Goal: Task Accomplishment & Management: Manage account settings

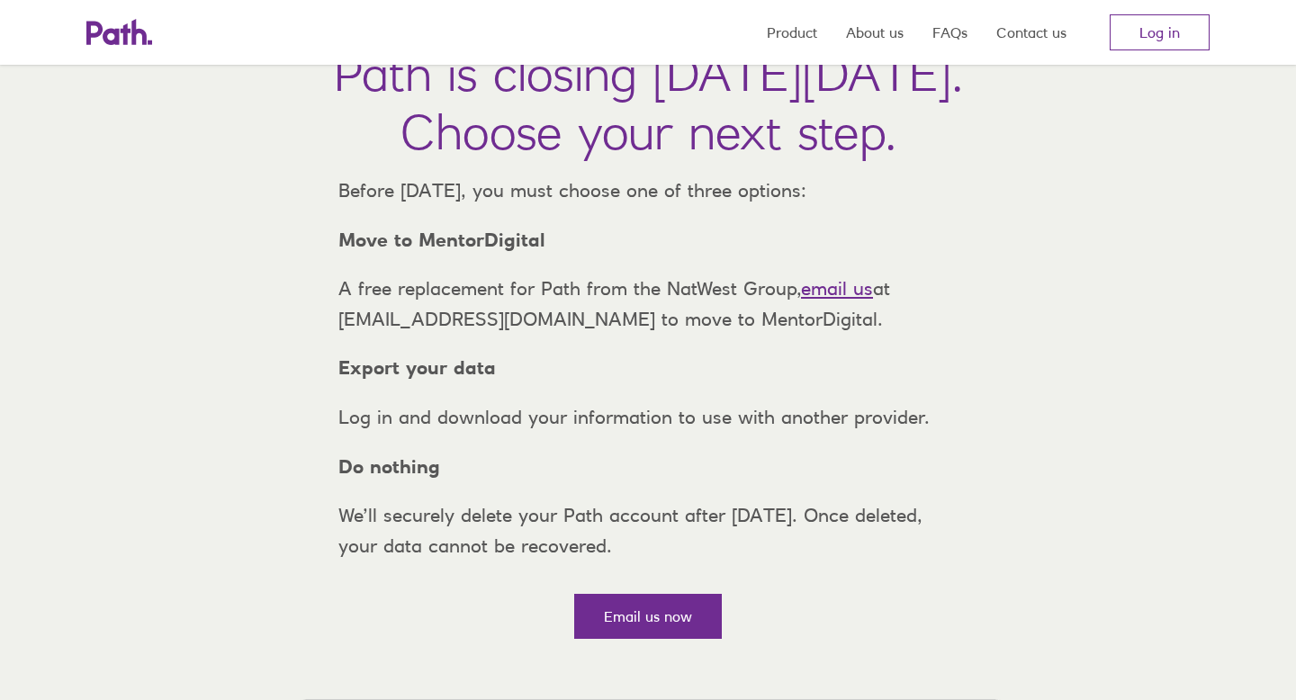
scroll to position [126, 0]
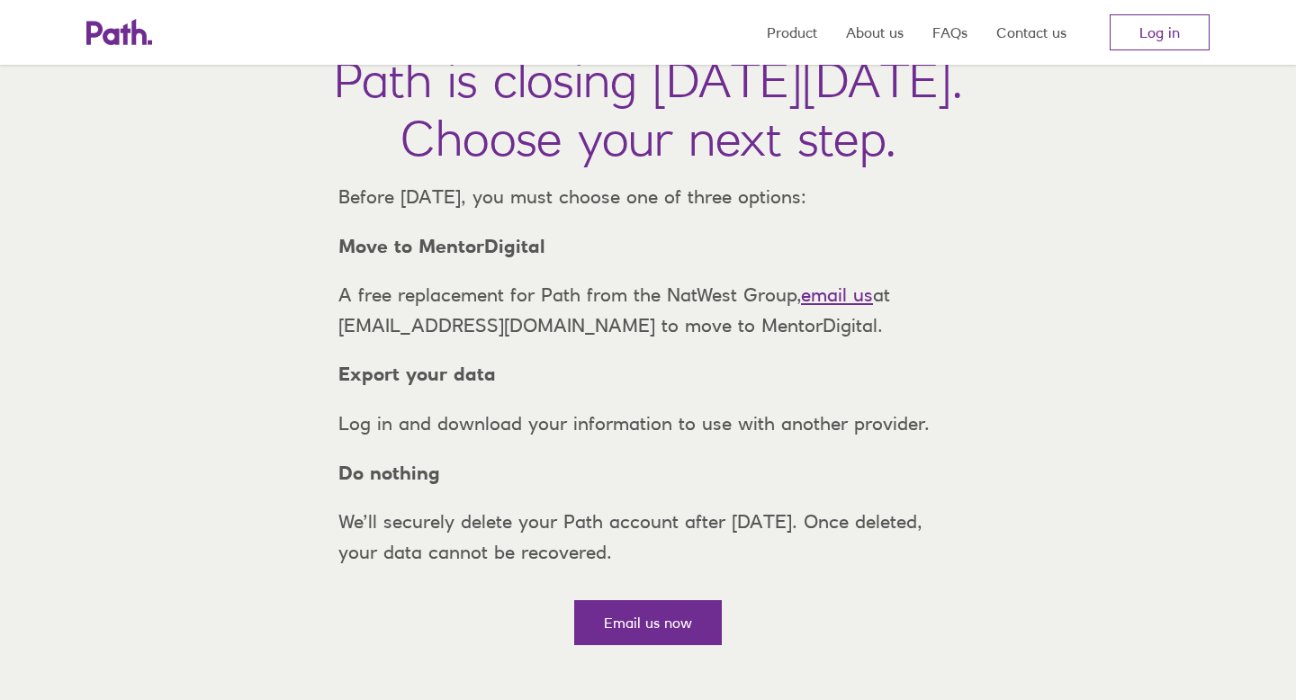
click at [842, 306] on link "email us" at bounding box center [837, 295] width 72 height 23
drag, startPoint x: 340, startPoint y: 361, endPoint x: 504, endPoint y: 362, distance: 163.8
click at [505, 340] on p "A free replacement for Path from the NatWest Group, email us at support@path.co…" at bounding box center [648, 310] width 648 height 60
copy p "support@path.co.uk"
click at [1158, 34] on link "Log in" at bounding box center [1160, 32] width 100 height 36
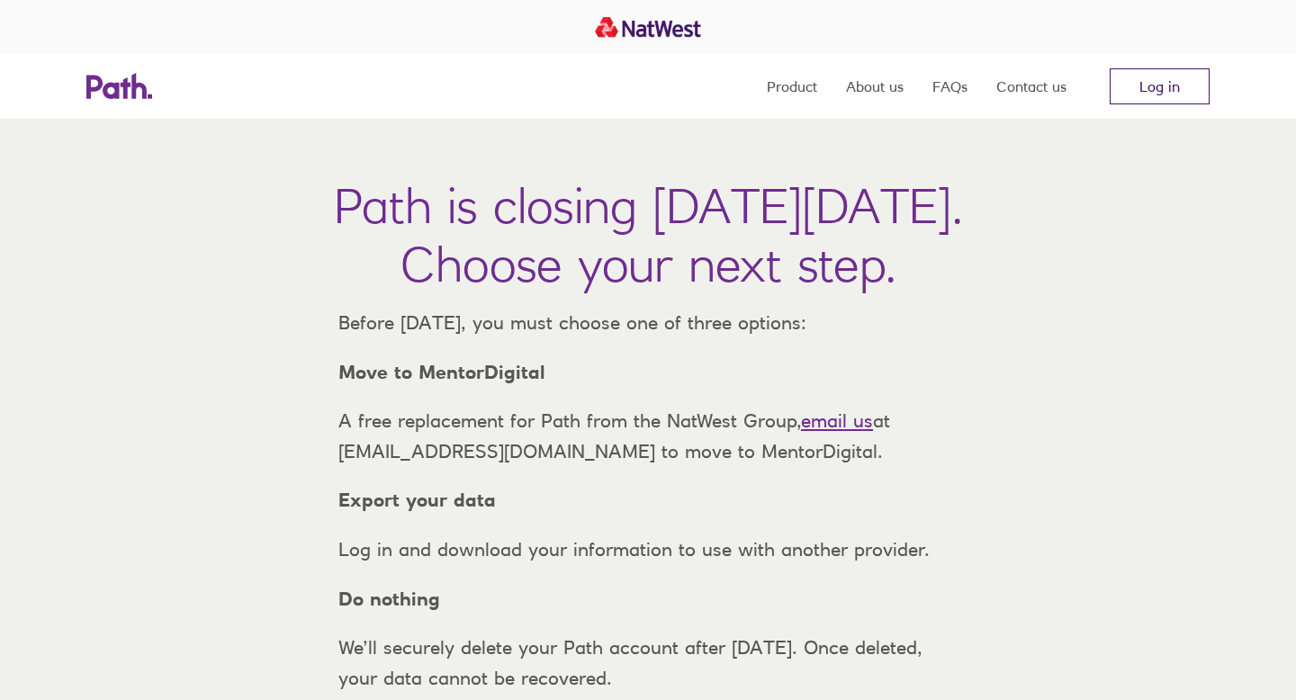
click at [1152, 83] on link "Log in" at bounding box center [1160, 86] width 100 height 36
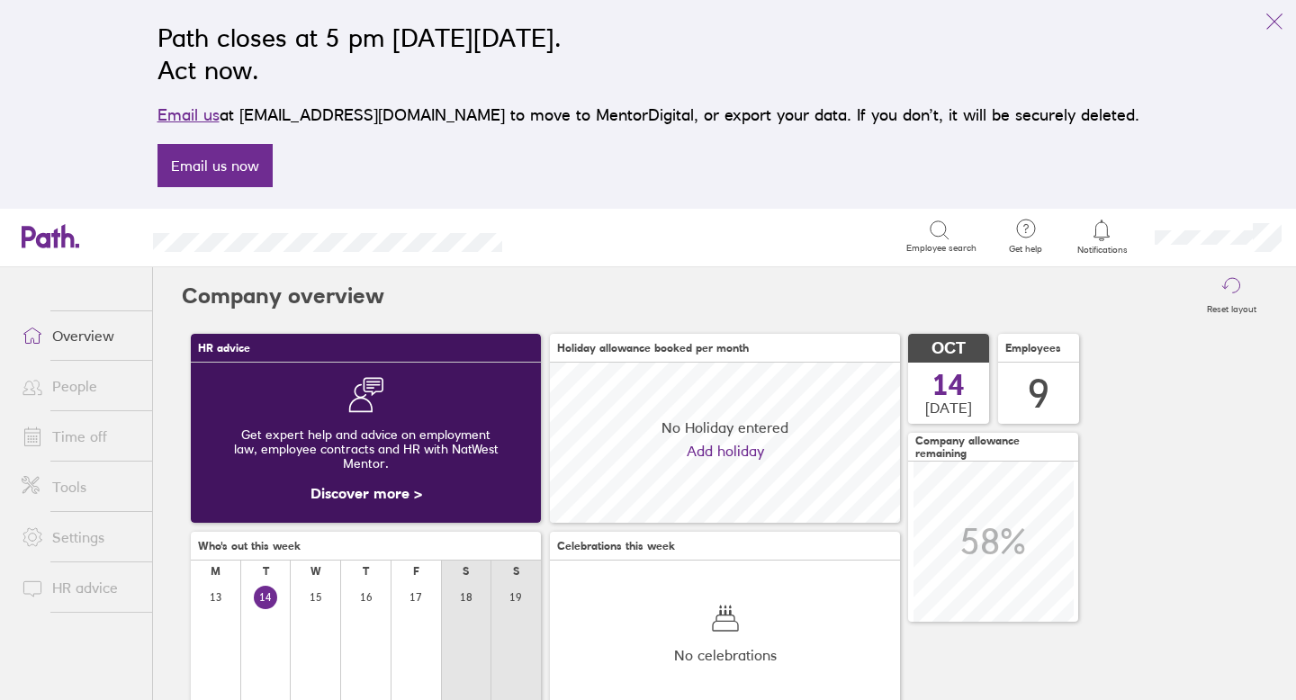
scroll to position [160, 350]
click at [79, 428] on link "Time off" at bounding box center [79, 437] width 145 height 36
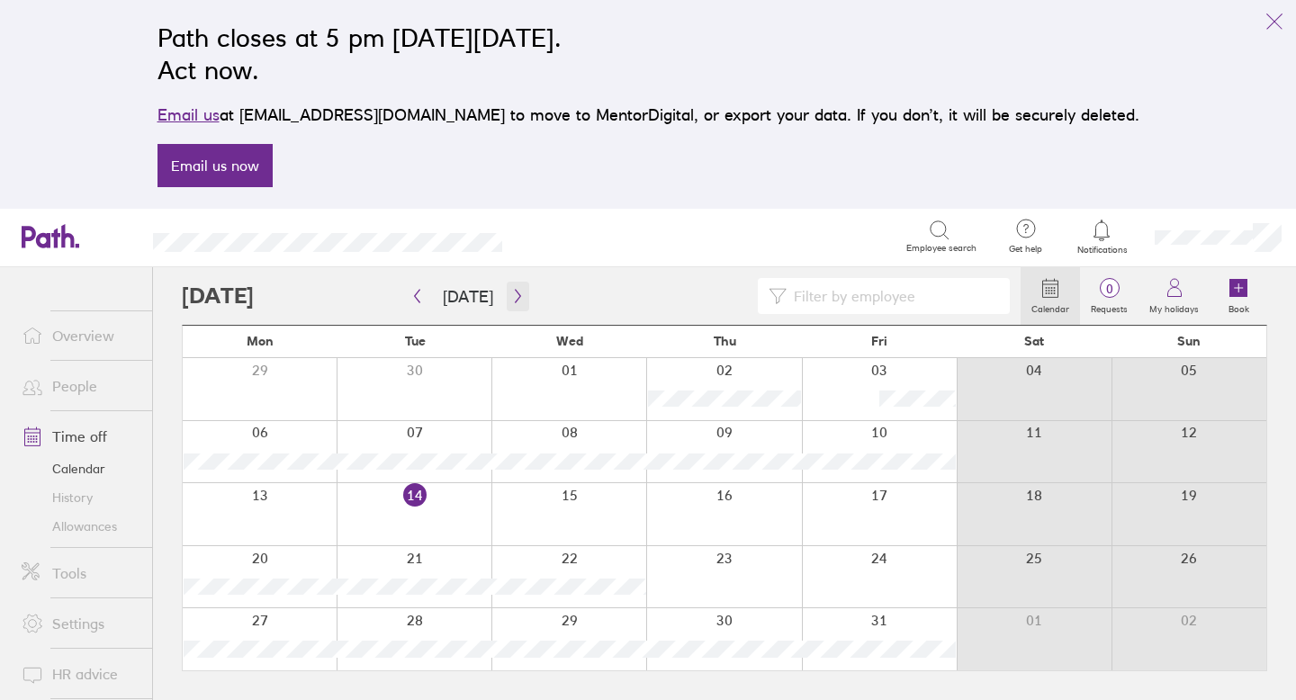
click at [518, 301] on icon "button" at bounding box center [518, 296] width 14 height 14
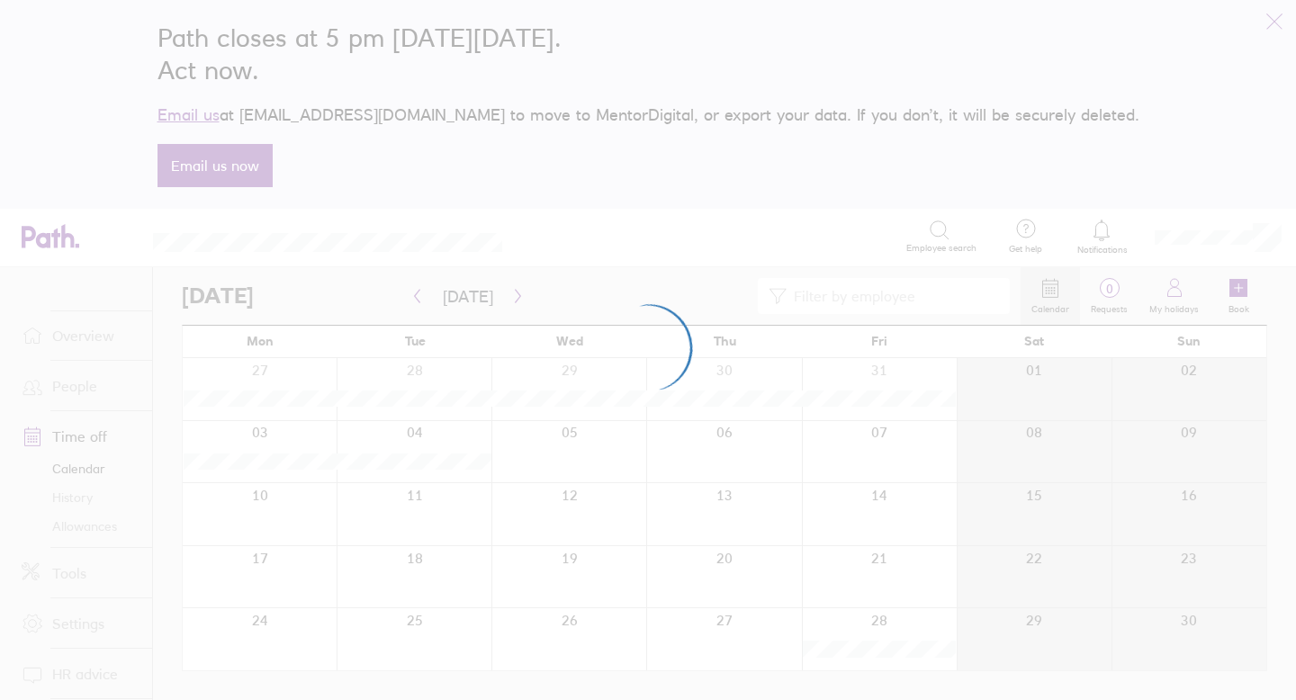
click at [419, 297] on div at bounding box center [648, 350] width 1296 height 700
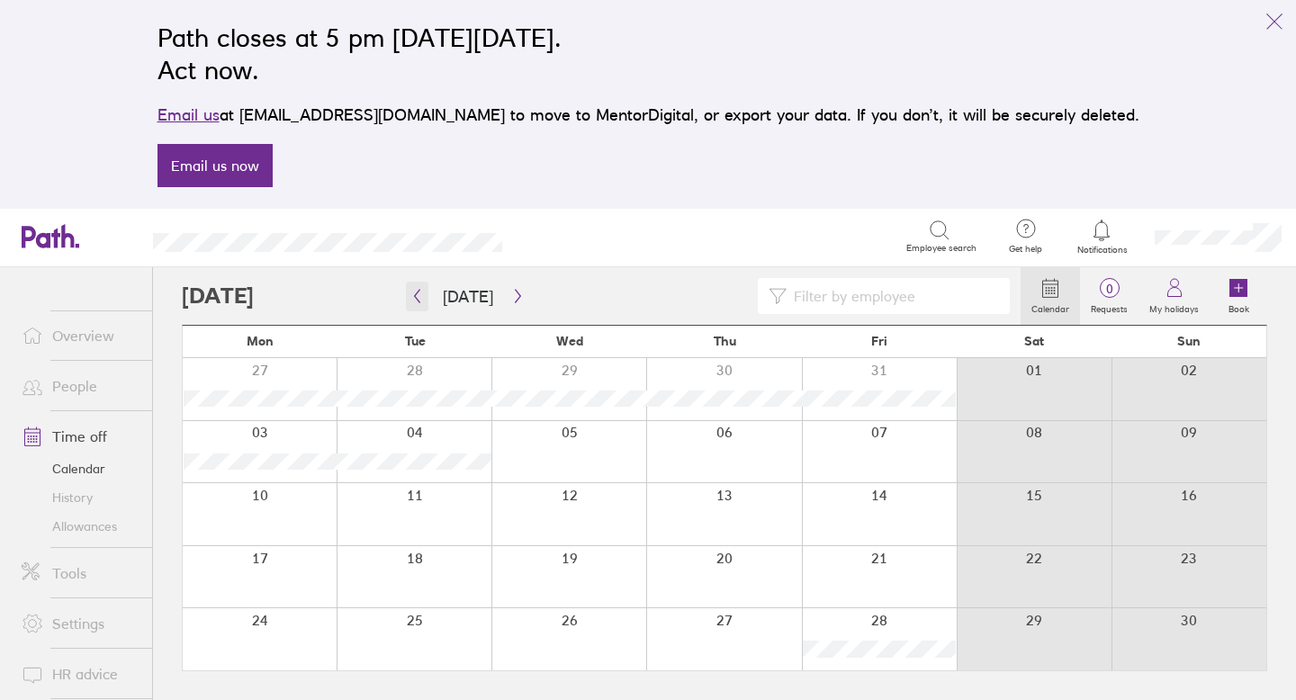
click at [420, 304] on button "button" at bounding box center [417, 297] width 23 height 30
click at [95, 527] on link "Allowances" at bounding box center [79, 526] width 145 height 29
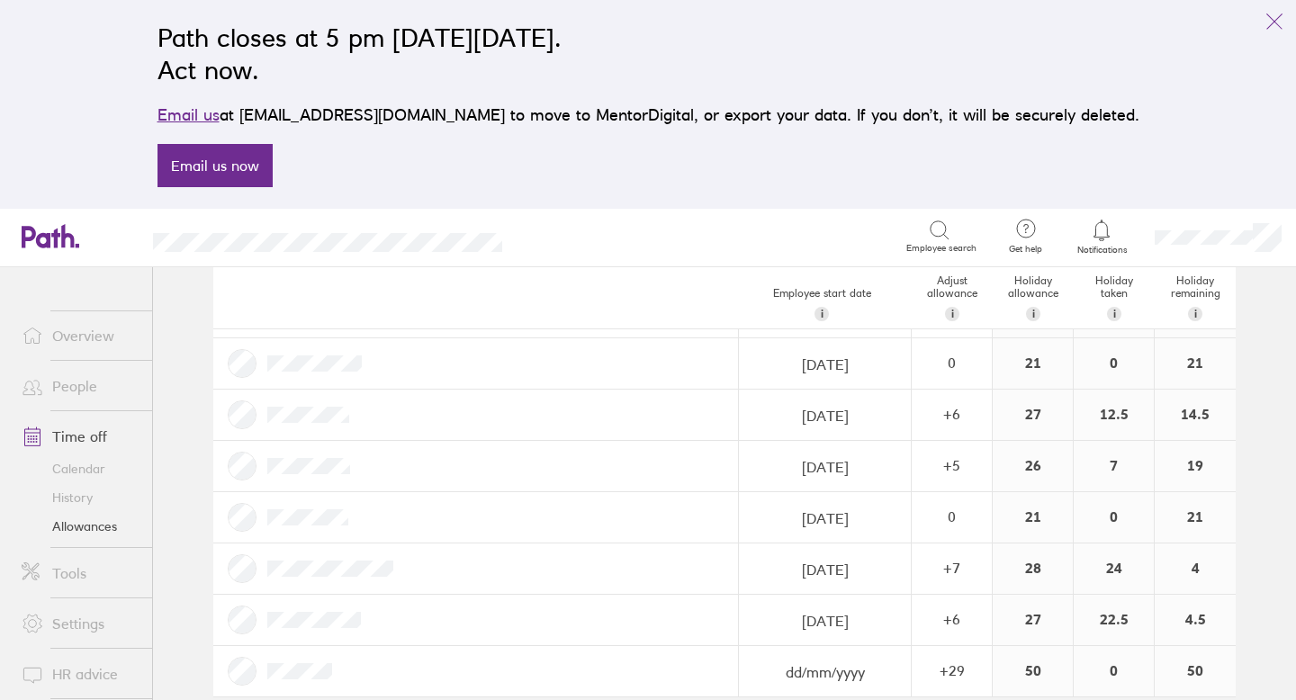
scroll to position [190, 0]
drag, startPoint x: 449, startPoint y: 113, endPoint x: 302, endPoint y: 111, distance: 147.6
click at [302, 111] on p "Email us at [EMAIL_ADDRESS][DOMAIN_NAME] to move to MentorDigital, or export yo…" at bounding box center [649, 115] width 982 height 25
copy p "[EMAIL_ADDRESS][DOMAIN_NAME]"
click at [72, 617] on link "Settings" at bounding box center [79, 624] width 145 height 36
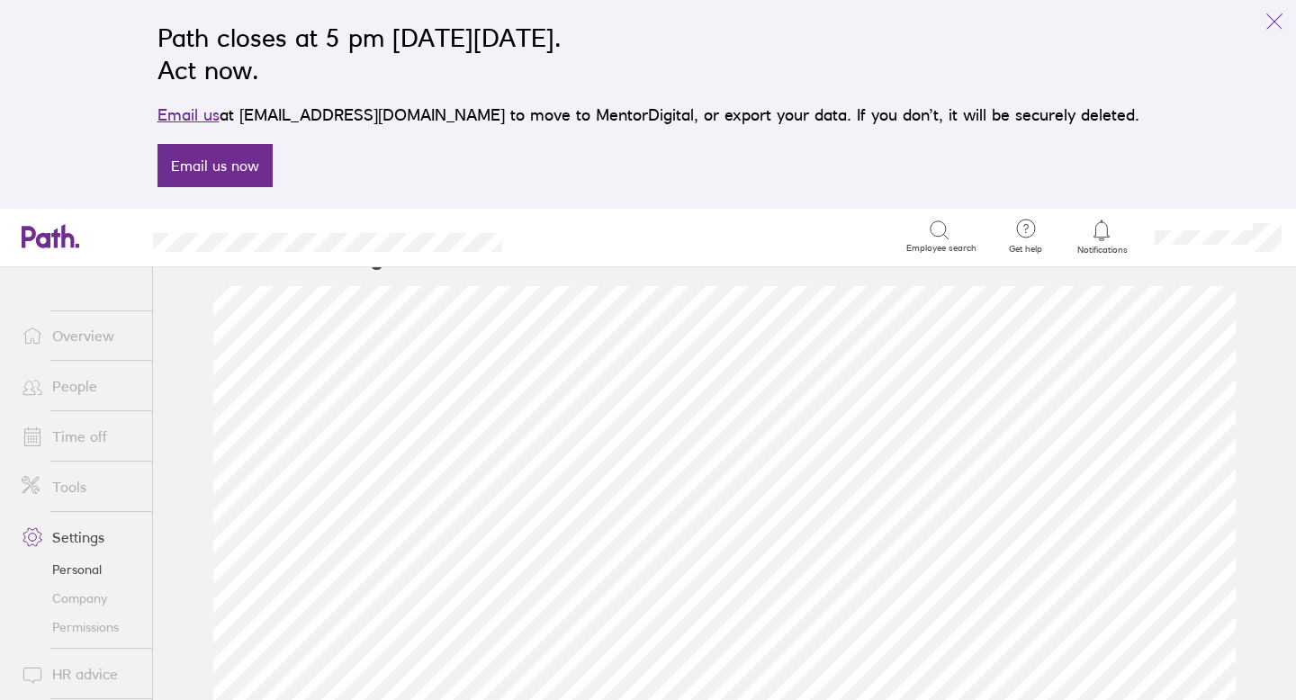
scroll to position [41, 0]
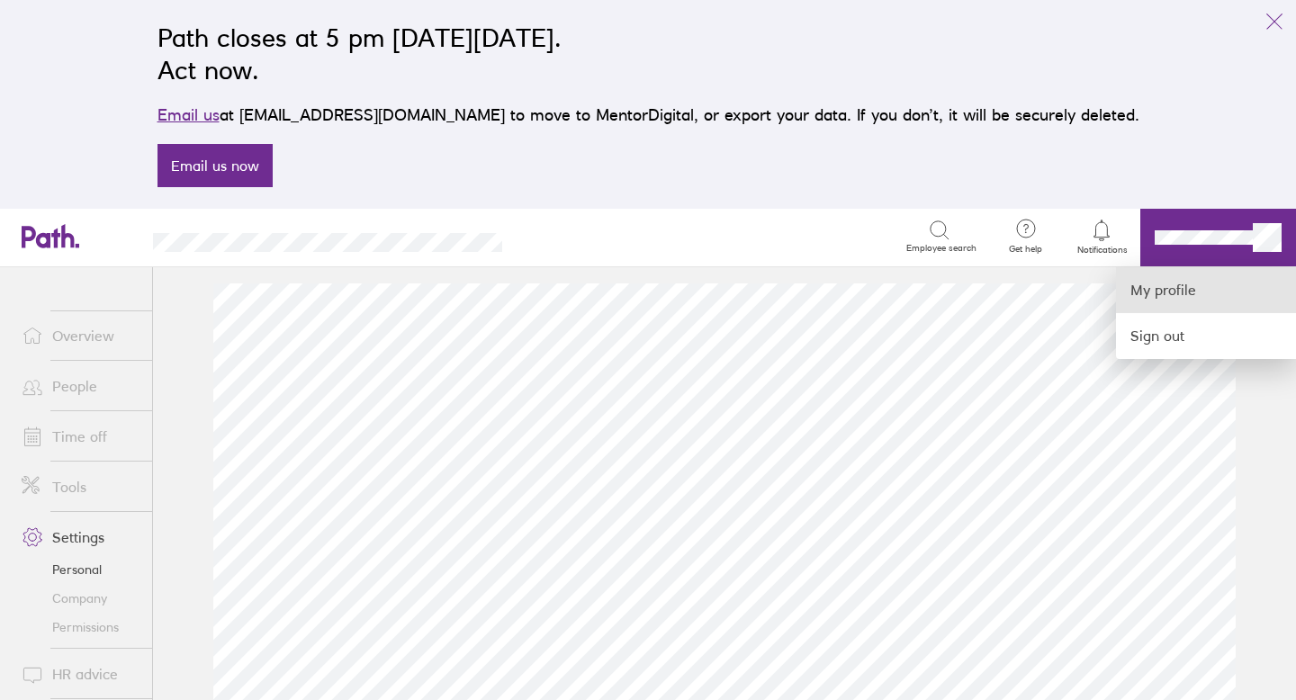
click at [1187, 291] on link "My profile" at bounding box center [1206, 290] width 180 height 46
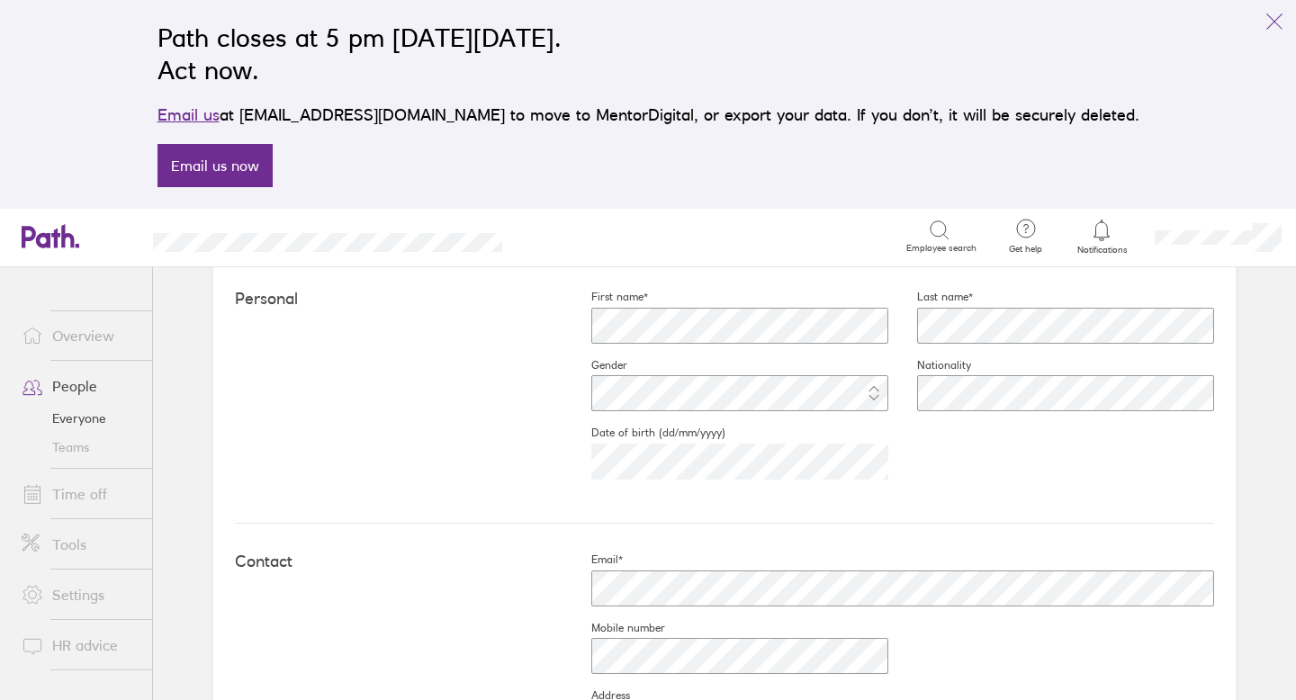
scroll to position [607, 0]
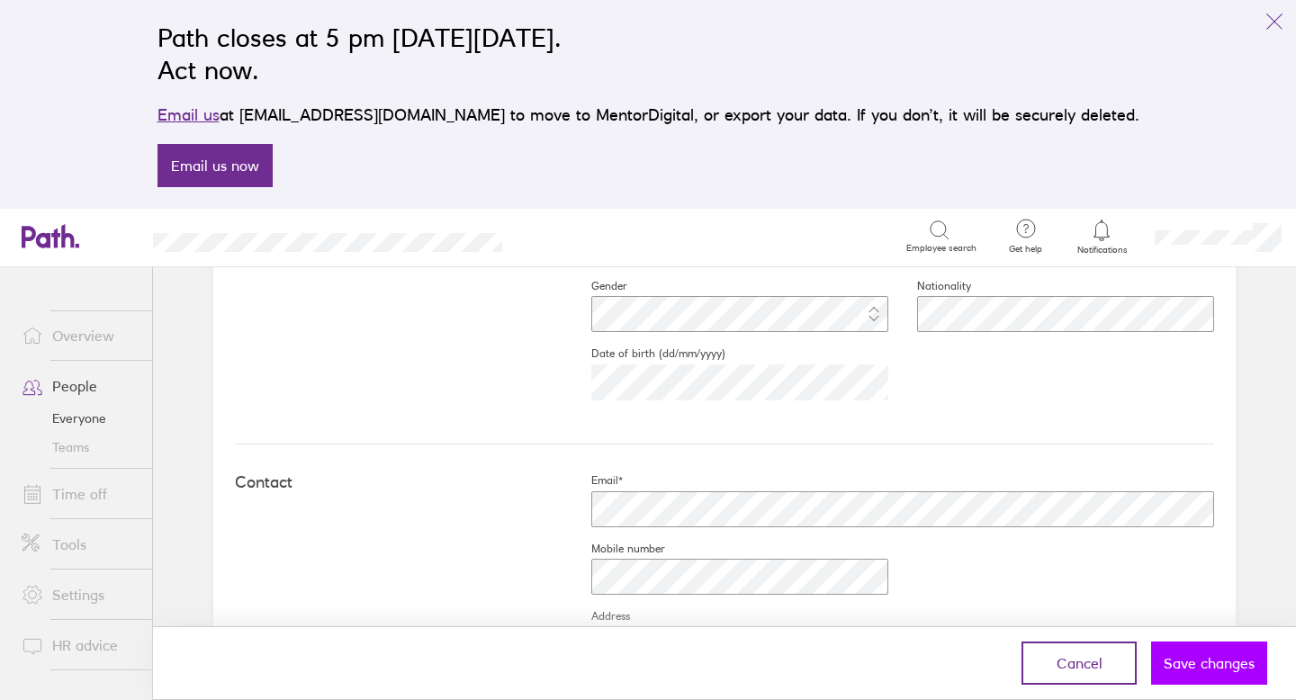
click at [1179, 658] on span "Save changes" at bounding box center [1209, 663] width 91 height 16
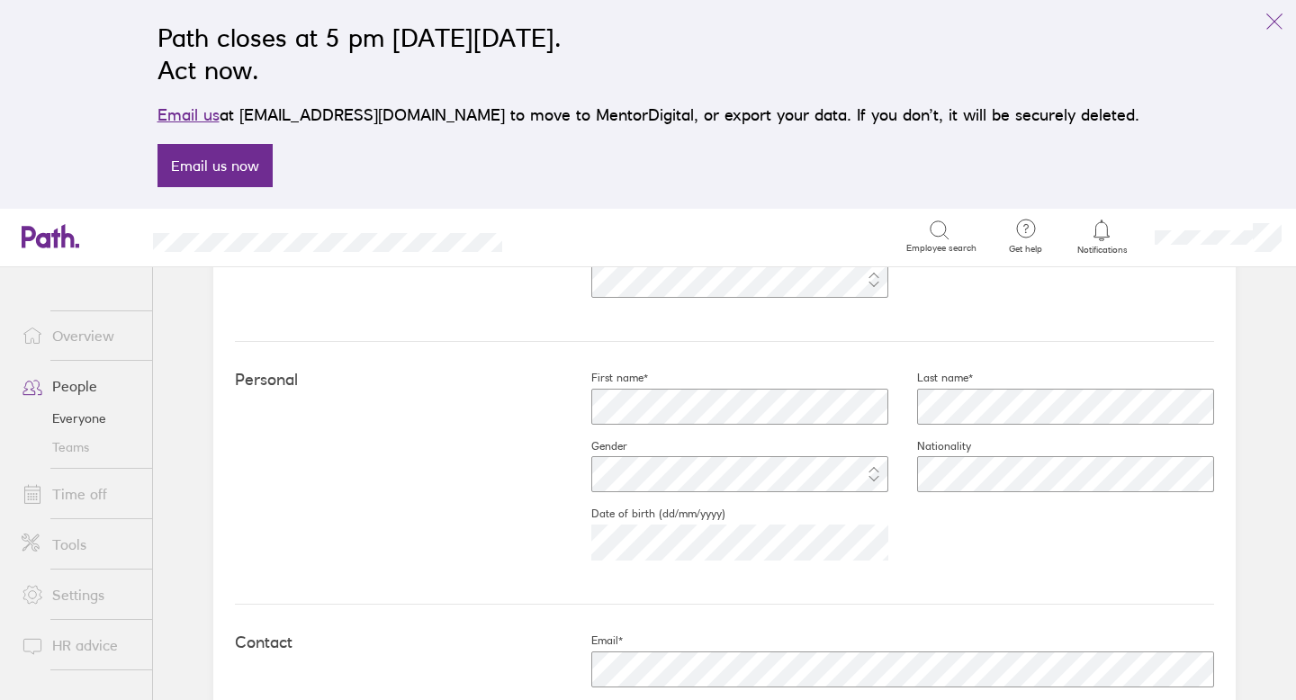
scroll to position [0, 0]
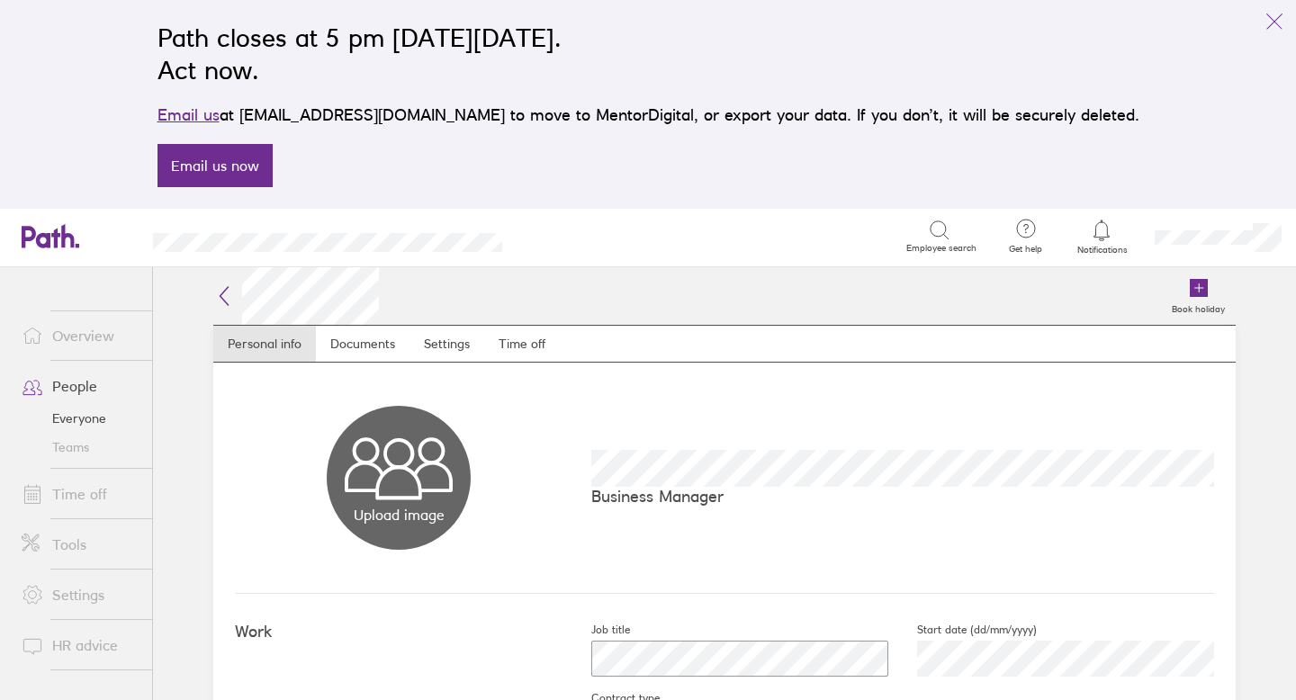
click at [94, 588] on link "Settings" at bounding box center [79, 595] width 145 height 36
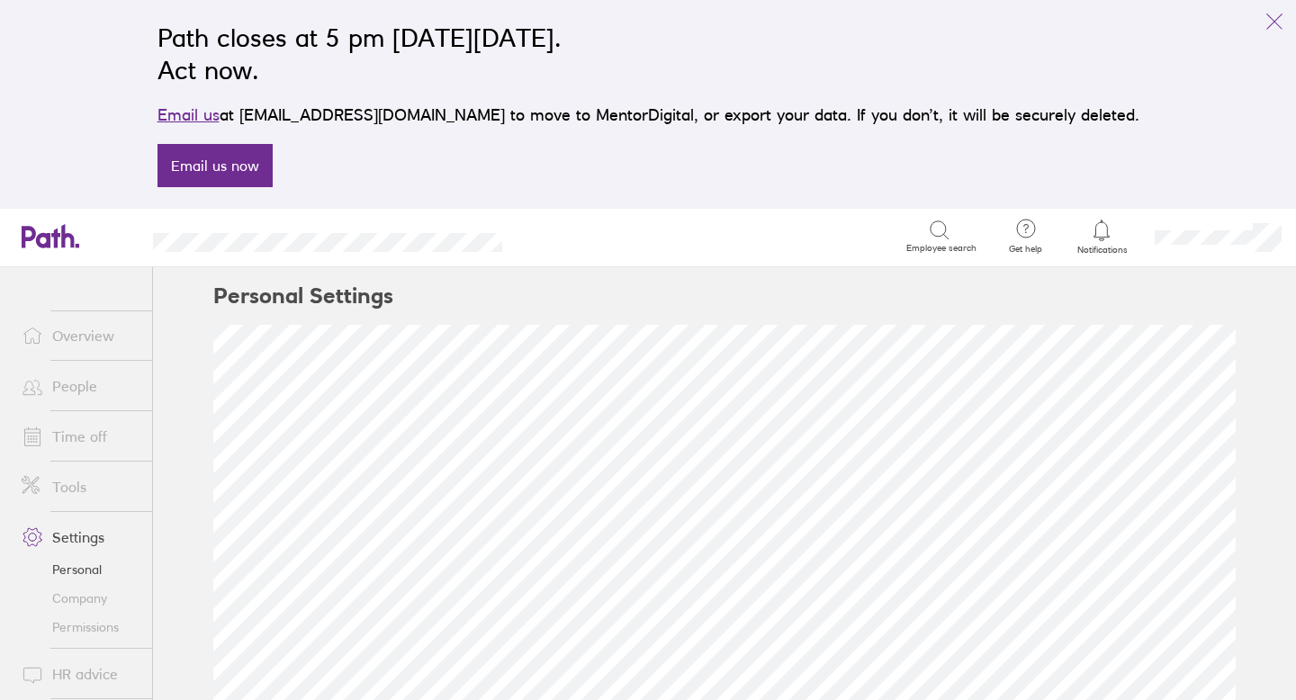
scroll to position [135, 0]
click at [87, 600] on link "Company" at bounding box center [79, 598] width 145 height 29
click at [105, 627] on link "Permissions" at bounding box center [79, 627] width 145 height 29
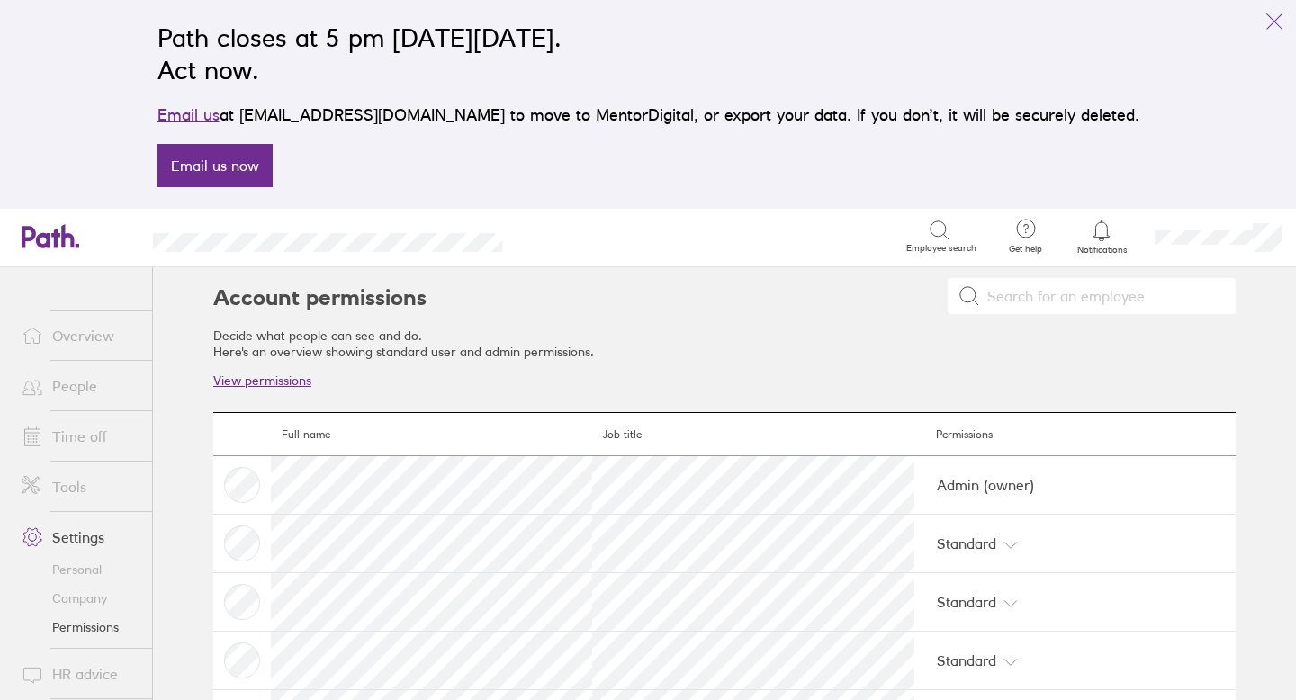
click at [91, 595] on link "Company" at bounding box center [79, 598] width 145 height 29
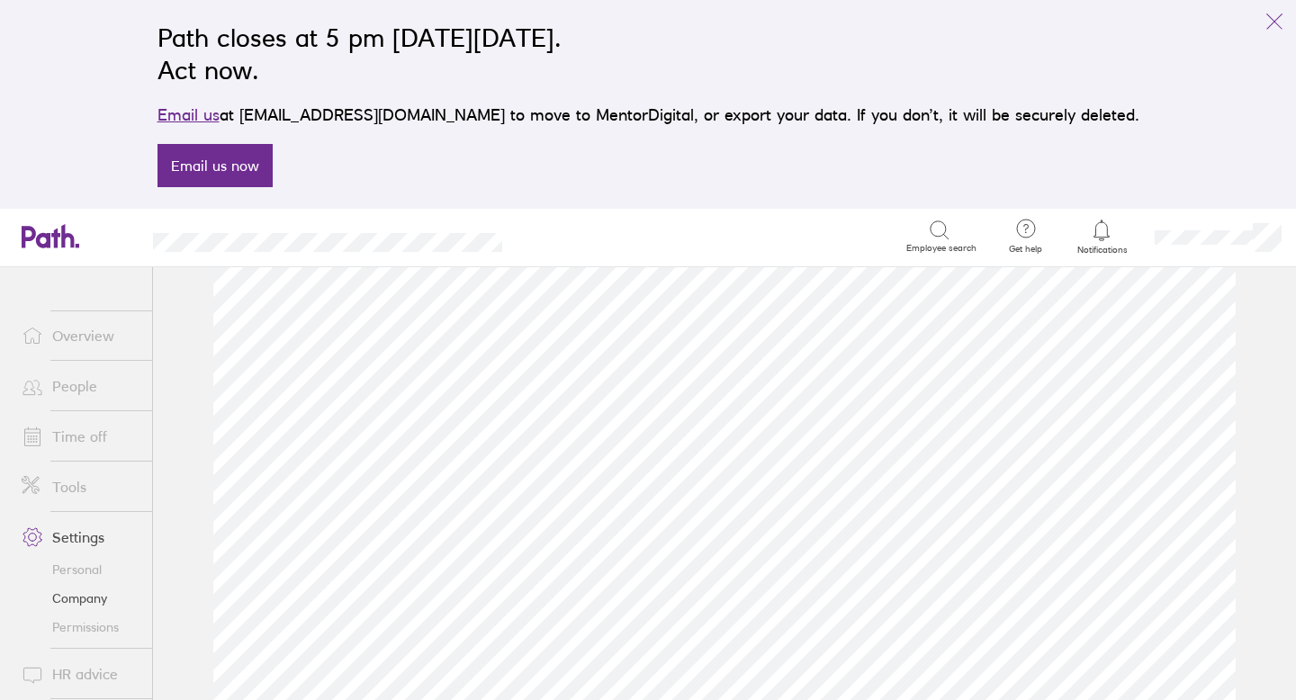
scroll to position [833, 0]
click at [1220, 248] on div at bounding box center [1218, 238] width 156 height 58
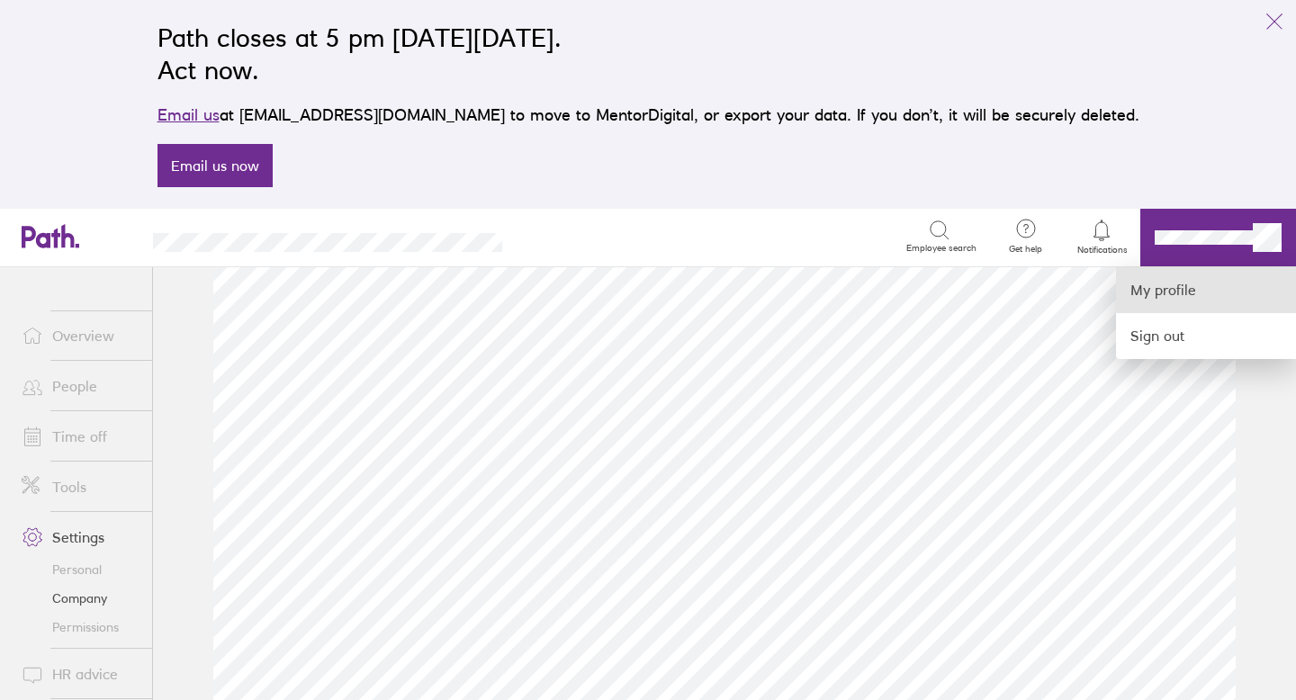
click at [1160, 295] on link "My profile" at bounding box center [1206, 290] width 180 height 46
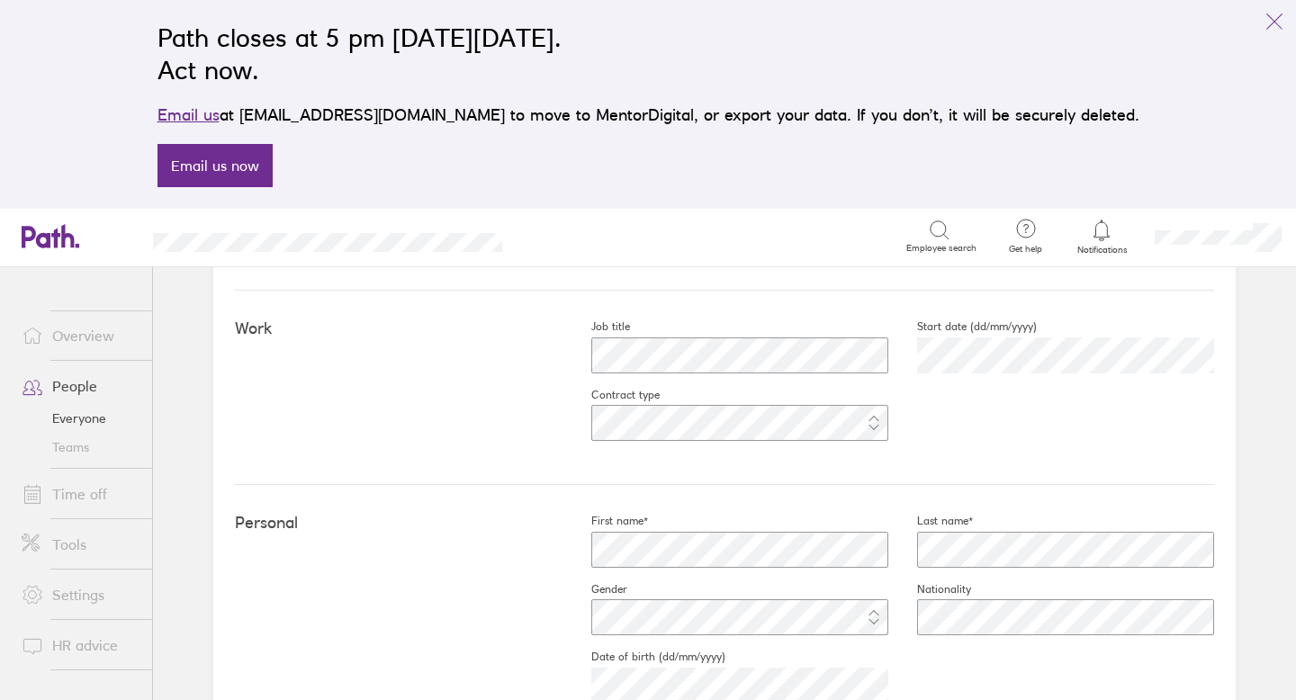
scroll to position [281, 0]
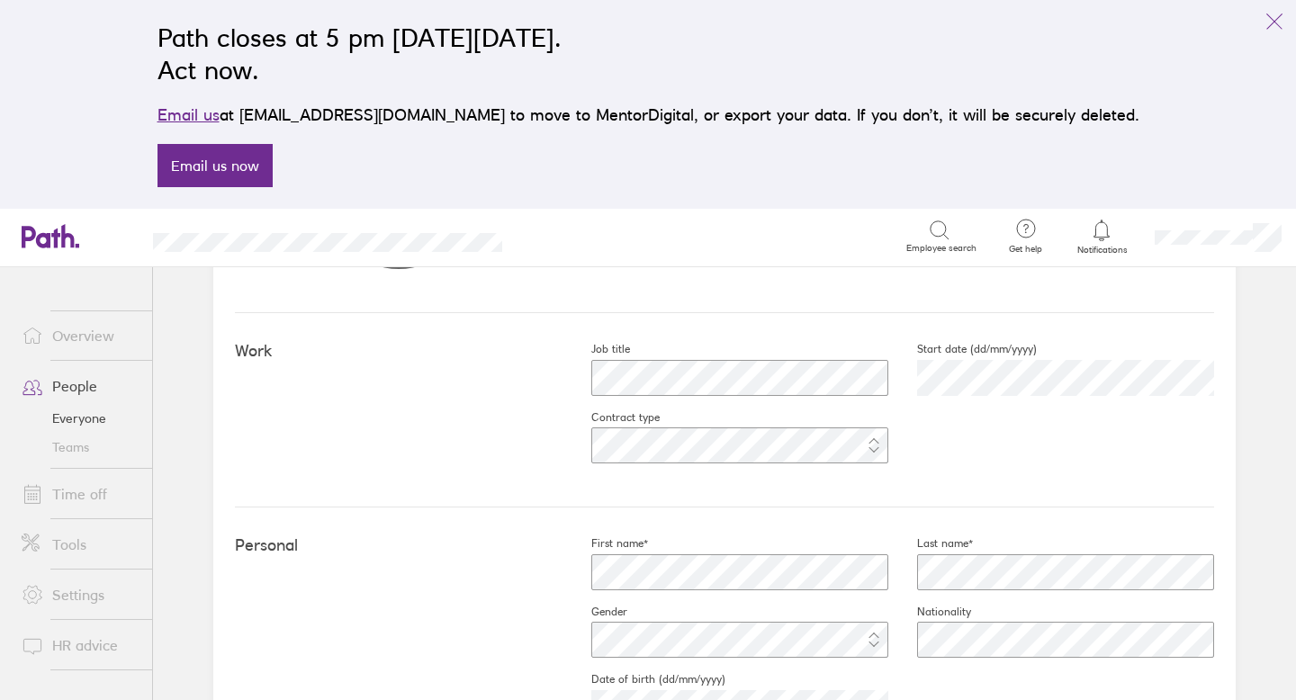
click at [96, 599] on link "Settings" at bounding box center [79, 595] width 145 height 36
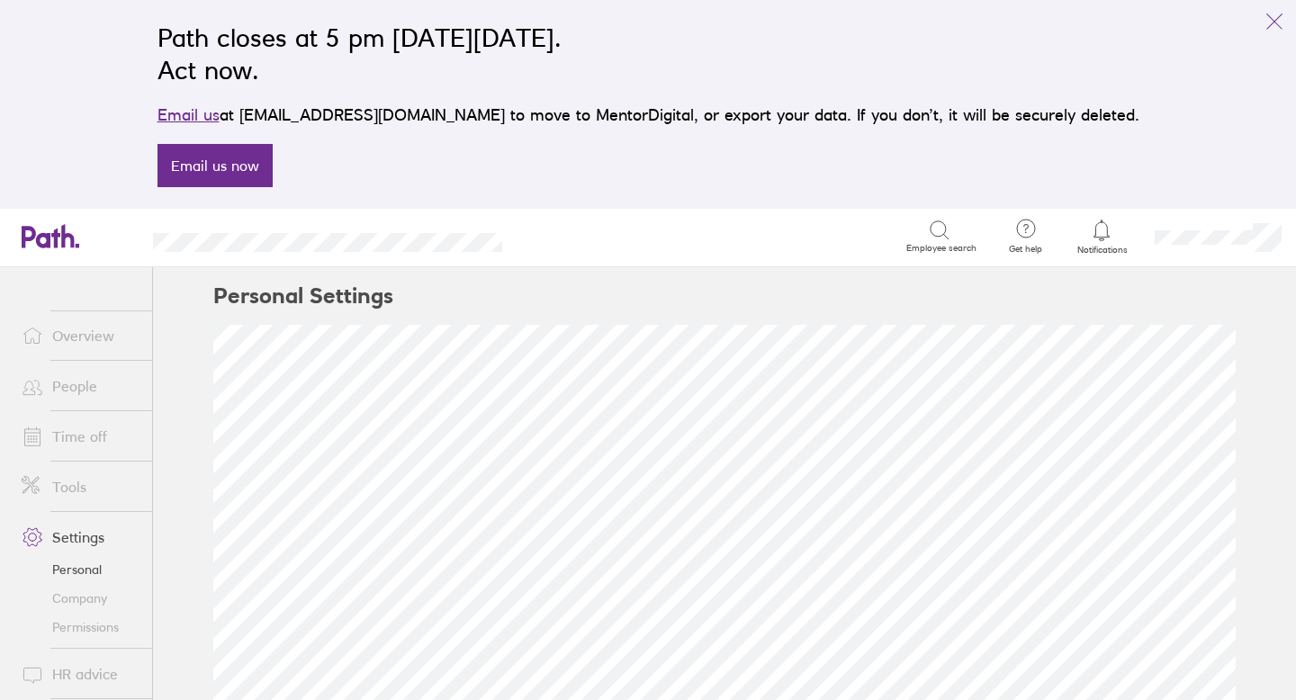
scroll to position [135, 0]
click at [91, 601] on link "Company" at bounding box center [79, 598] width 145 height 29
click at [68, 487] on link "Tools" at bounding box center [79, 487] width 145 height 36
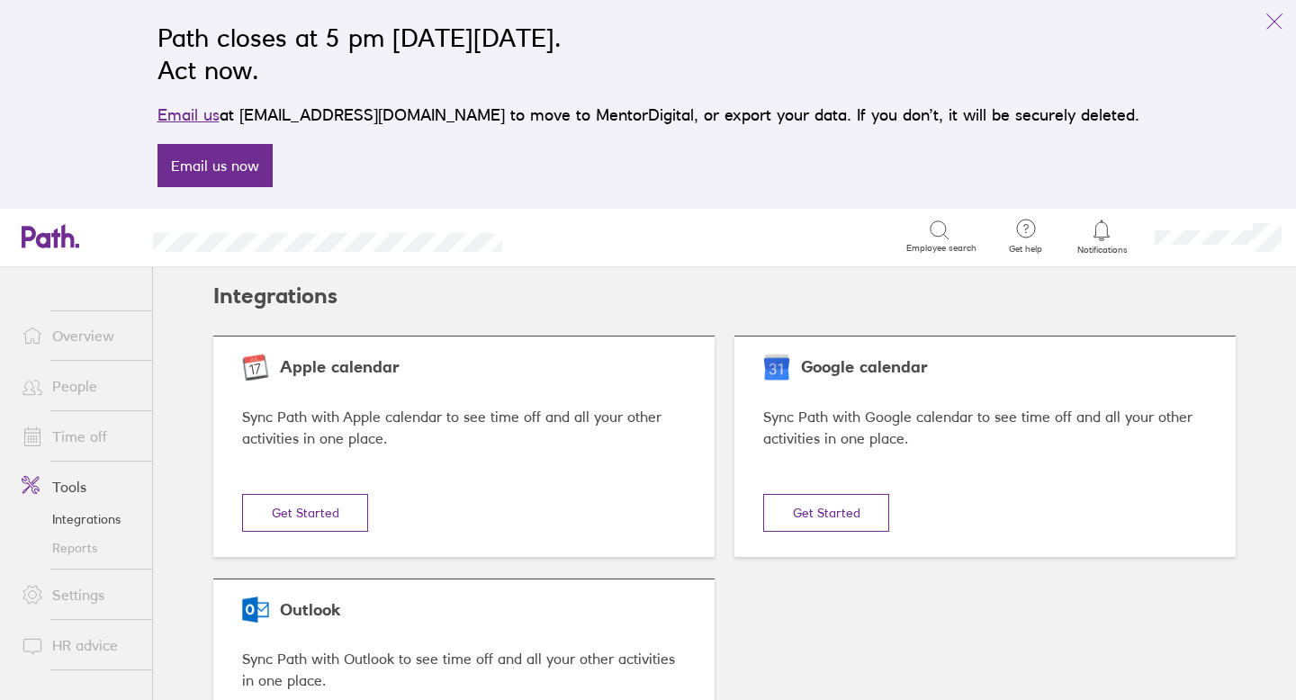
click at [84, 394] on link "People" at bounding box center [79, 386] width 145 height 36
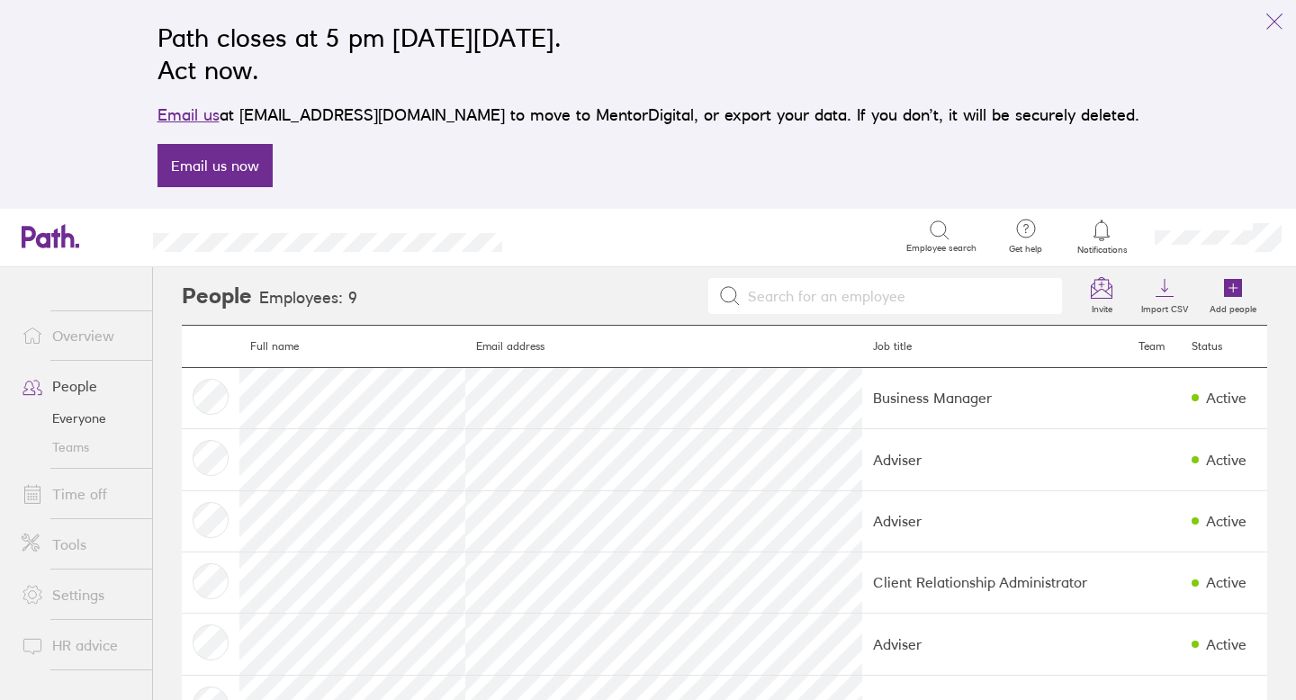
click at [103, 335] on link "Overview" at bounding box center [79, 336] width 145 height 36
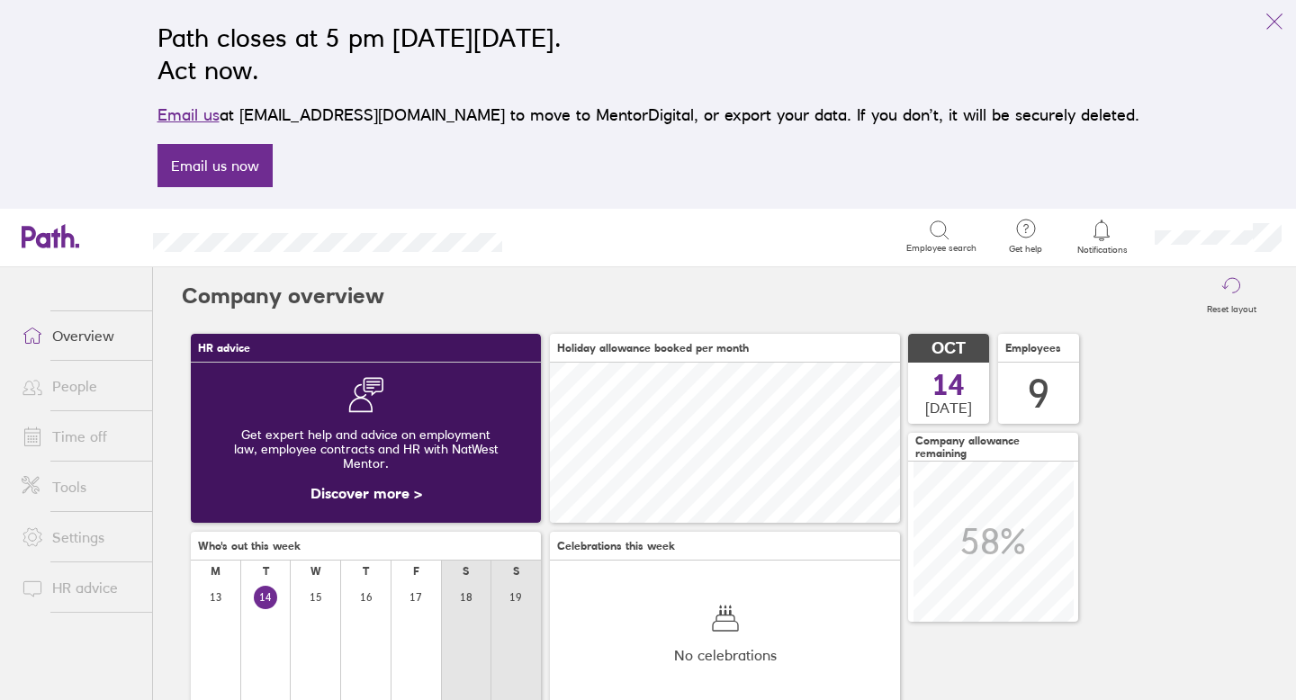
scroll to position [356, 0]
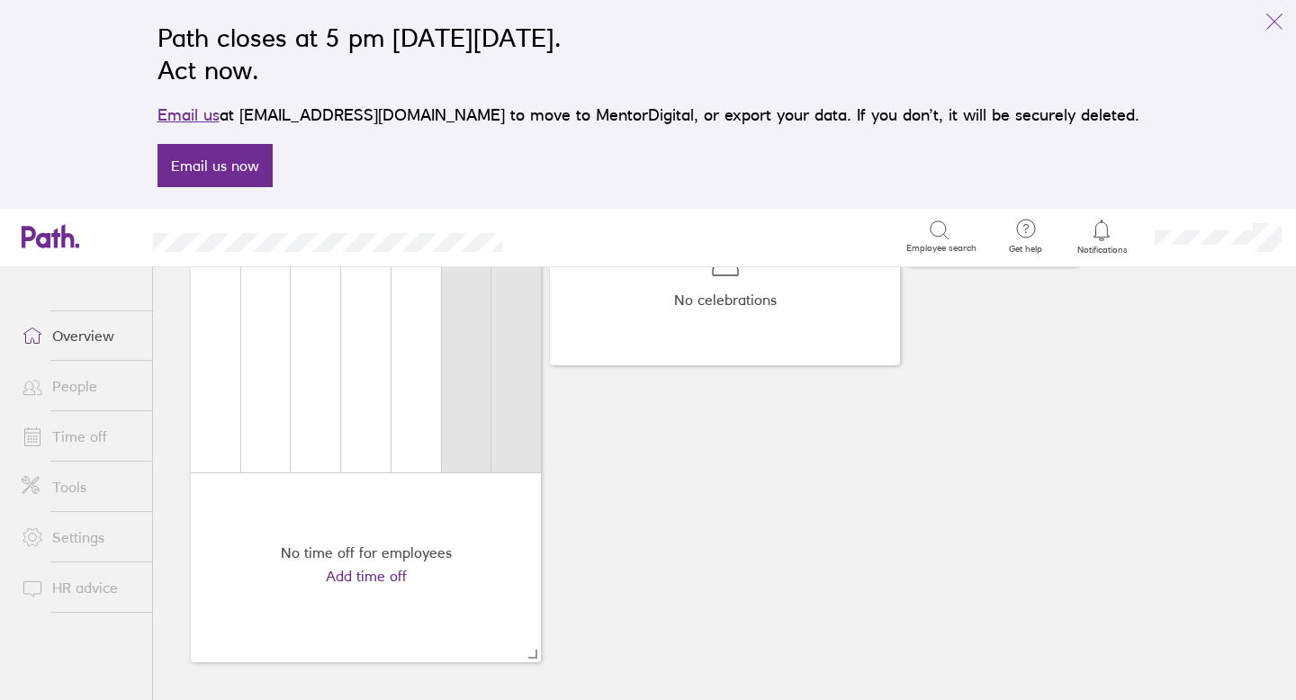
click at [91, 440] on link "Time off" at bounding box center [79, 437] width 145 height 36
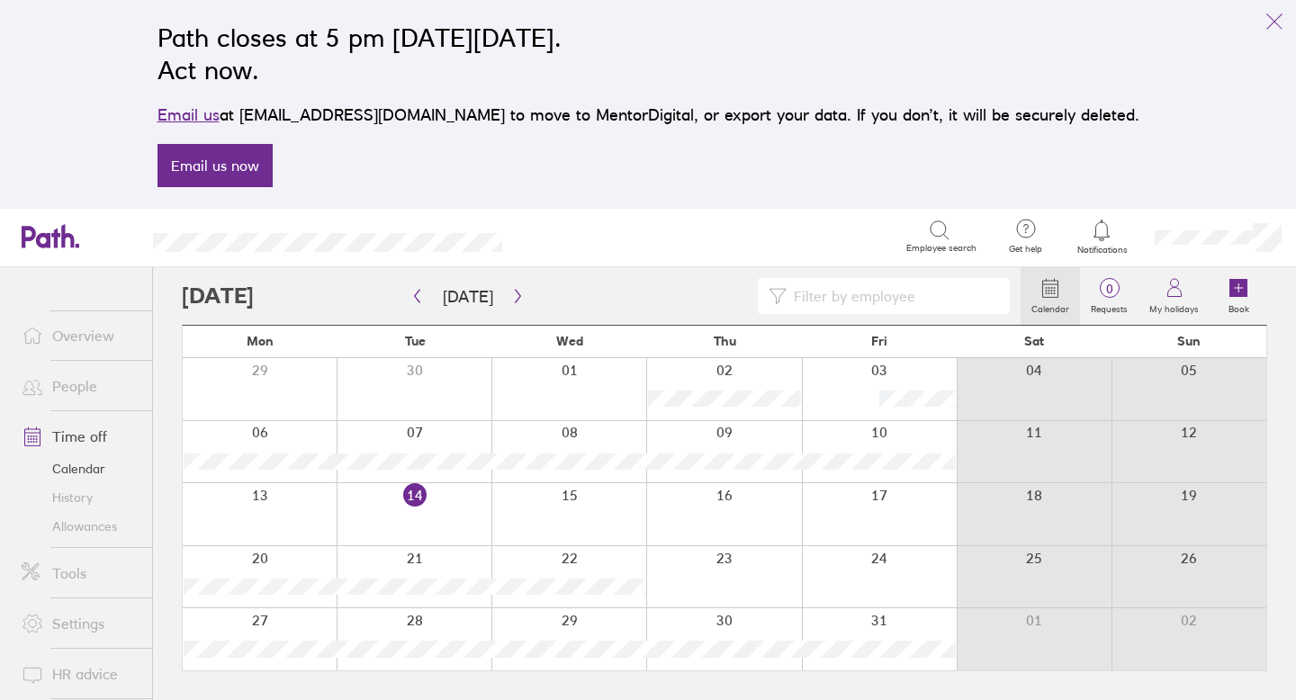
click at [107, 530] on link "Allowances" at bounding box center [79, 526] width 145 height 29
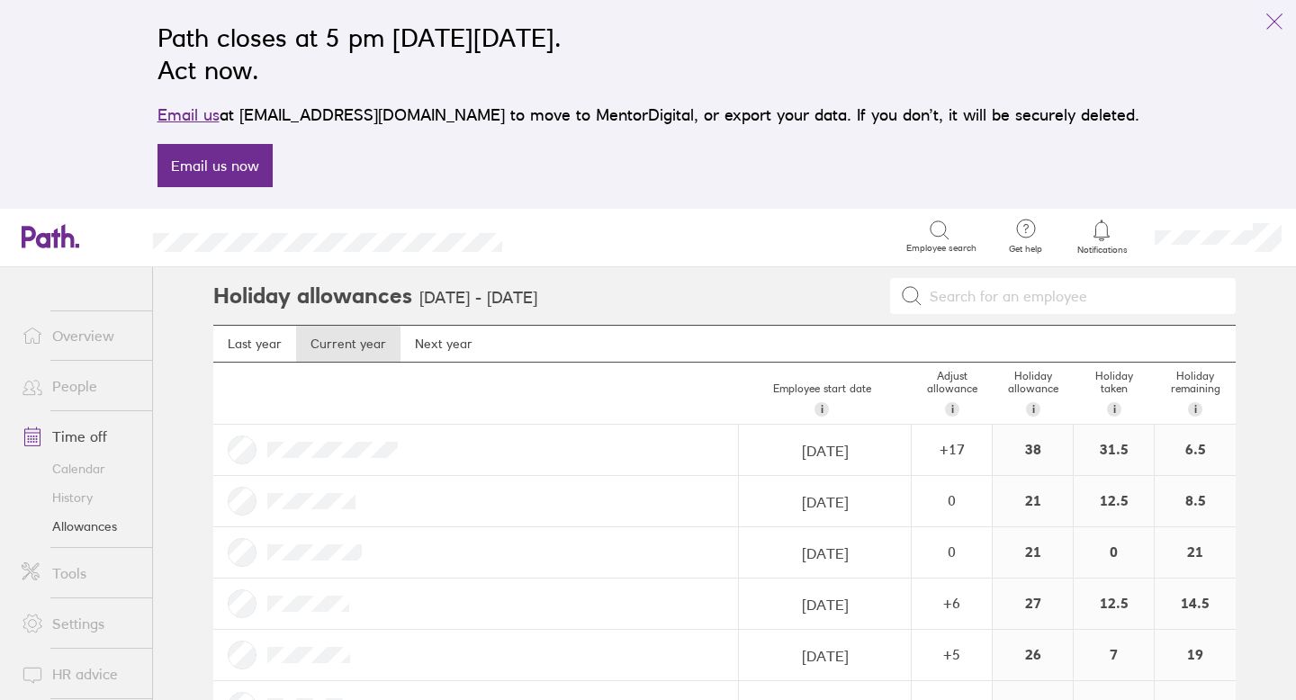
scroll to position [214, 0]
